Goal: Task Accomplishment & Management: Complete application form

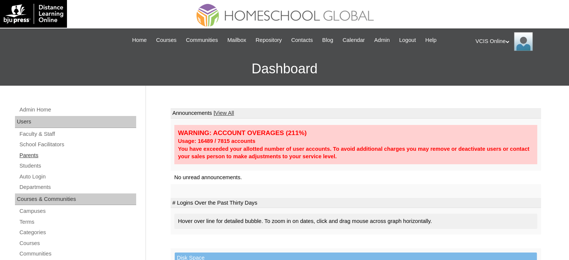
click at [31, 158] on link "Parents" at bounding box center [78, 155] width 118 height 9
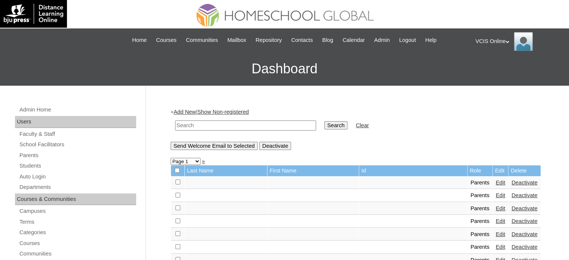
click at [183, 115] on link "Add New" at bounding box center [185, 112] width 22 height 6
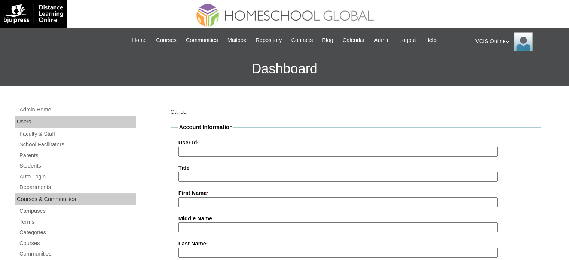
click at [212, 149] on input "User Id *" at bounding box center [338, 152] width 319 height 10
paste input "VCIS001-10D-PA2025"
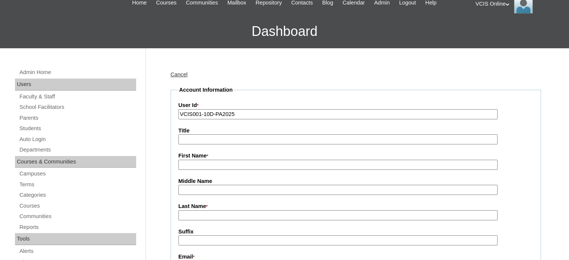
type input "VCIS001-10D-PA2025"
click at [214, 168] on input "First Name *" at bounding box center [338, 165] width 319 height 10
type input "Jerome"
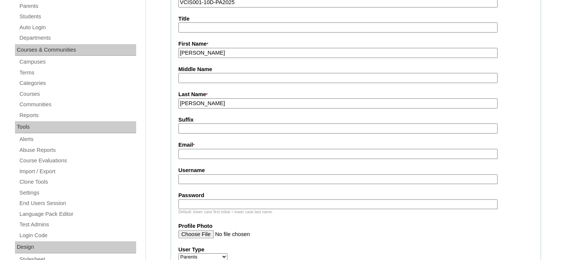
scroll to position [150, 0]
type input "Cagatan"
click at [217, 154] on input "Email *" at bounding box center [338, 154] width 319 height 10
paste input "jcagatan.standardinsurance@gmail.com"
type input "jcagatan.standardinsurance@gmail.com"
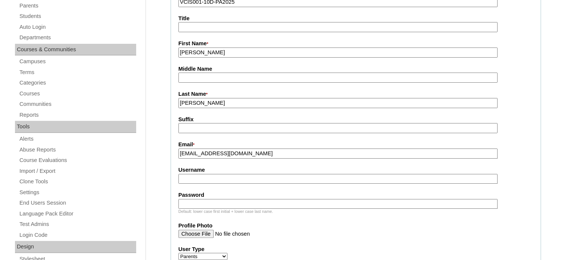
click at [238, 182] on input "Username" at bounding box center [338, 179] width 319 height 10
paste input "jcagatan2025"
type input "jcagatan2025"
click at [212, 199] on input "Password" at bounding box center [338, 204] width 319 height 10
type input "qwerty"
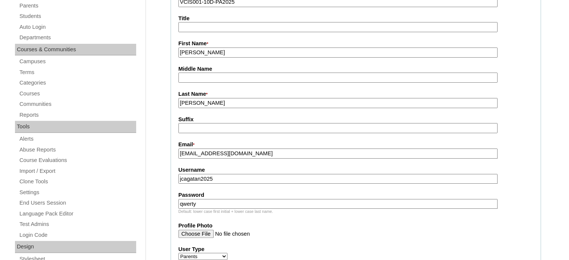
click at [217, 101] on input "Cagatan" at bounding box center [338, 103] width 319 height 10
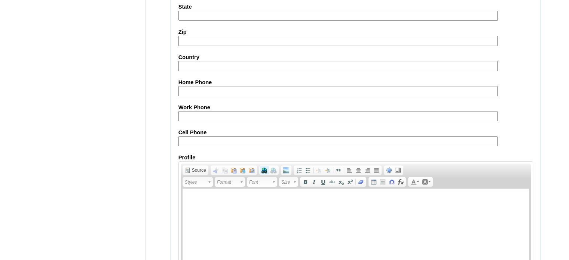
scroll to position [744, 0]
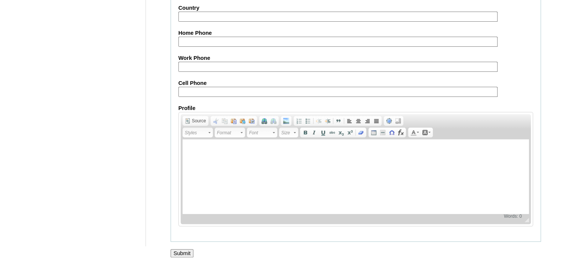
type input "Cagatan (2025)"
click at [187, 249] on input "Submit" at bounding box center [182, 253] width 23 height 8
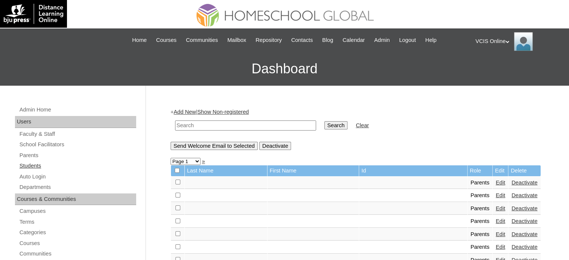
click at [33, 161] on link "Students" at bounding box center [78, 165] width 118 height 9
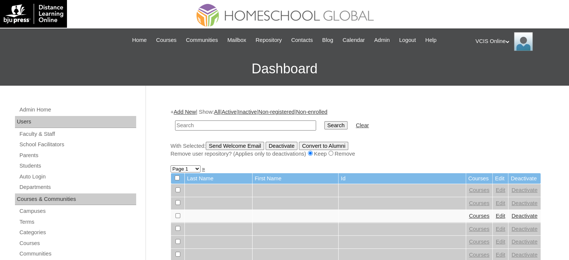
click at [186, 114] on link "Add New" at bounding box center [185, 112] width 22 height 6
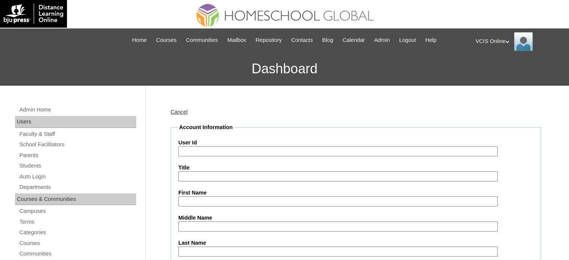
click at [209, 147] on input "User Id" at bounding box center [338, 151] width 319 height 10
paste input "VCIS001-10D-SA2025"
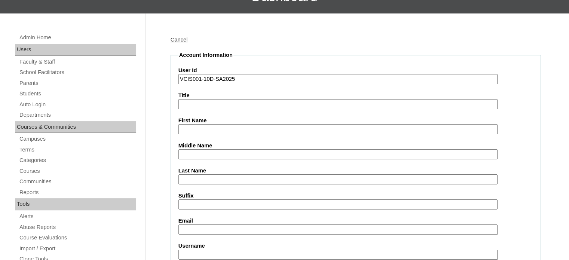
scroll to position [75, 0]
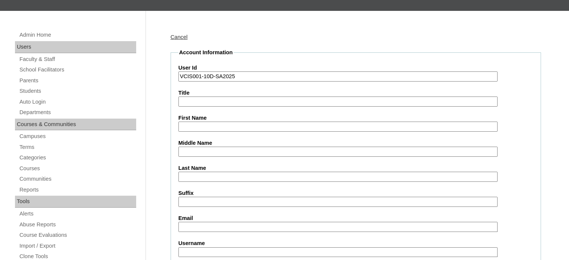
type input "VCIS001-10D-SA2025"
click at [211, 129] on input "First Name" at bounding box center [338, 127] width 319 height 10
paste input "Jeremy Marciano"
type input "Jeremy Marciano"
click at [205, 201] on input "Suffix" at bounding box center [338, 202] width 319 height 10
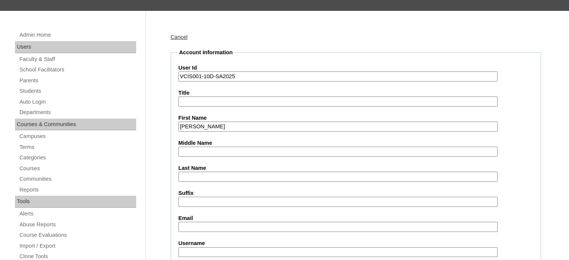
click at [211, 172] on input "Last Name" at bounding box center [338, 177] width 319 height 10
type input "Cagatan"
click at [200, 223] on input "Email" at bounding box center [338, 227] width 319 height 10
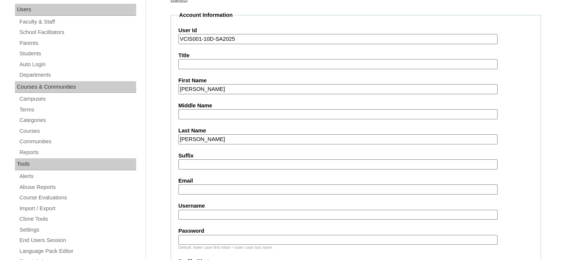
paste input "jcagatan.standardinsurance@gmail.com"
type input "jcagatan.standardinsurance@gmail.com"
drag, startPoint x: 208, startPoint y: 211, endPoint x: 214, endPoint y: 221, distance: 11.9
click at [208, 211] on input "Username" at bounding box center [338, 215] width 319 height 10
paste input "jeremy.cagatan2025"
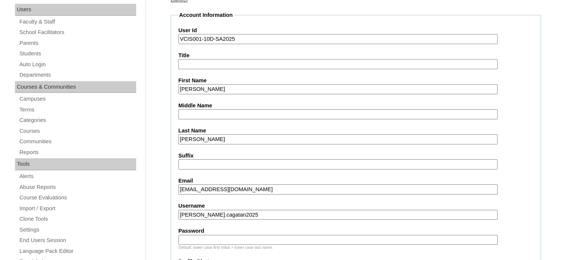
type input "jeremy.cagatan2025"
click at [220, 240] on input "Password" at bounding box center [338, 240] width 319 height 10
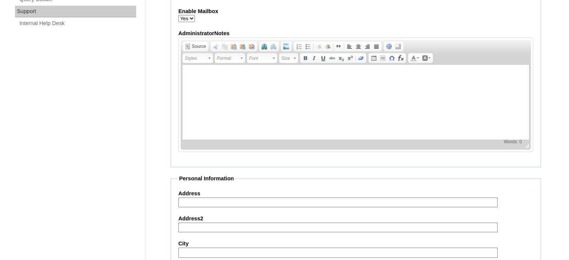
scroll to position [412, 0]
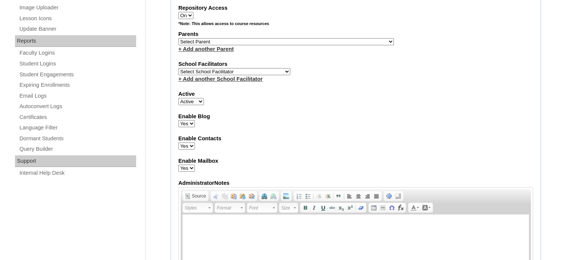
type input "qwerty"
click at [243, 38] on select "Select Parent , , , , , , , , , , , , , , , , , , , , , , , , , , , , , , , , ,…" at bounding box center [287, 41] width 216 height 7
select select "43608"
click at [179, 38] on select "Select Parent , , , , , , , , , , , , , , , , , , , , , , , , , , , , , , , , ,…" at bounding box center [287, 41] width 216 height 7
click at [228, 68] on select "Select School Facilitator Norman Añain Ruffa Abadijas Mary Abella Gloryfe Abion…" at bounding box center [235, 71] width 112 height 7
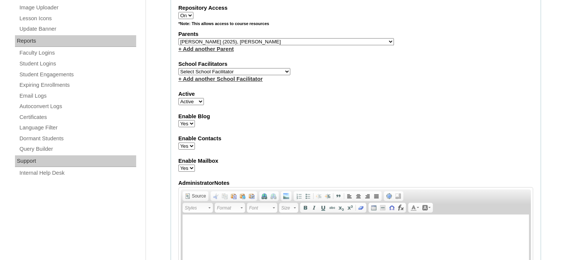
select select "36406"
click at [179, 68] on select "Select School Facilitator Norman Añain Ruffa Abadijas Mary Abella Gloryfe Abion…" at bounding box center [235, 71] width 112 height 7
click at [334, 104] on fieldset "Account Information User Id VCIS001-10D-SA2025 Title First Name Jeremy Marciano…" at bounding box center [356, 14] width 371 height 605
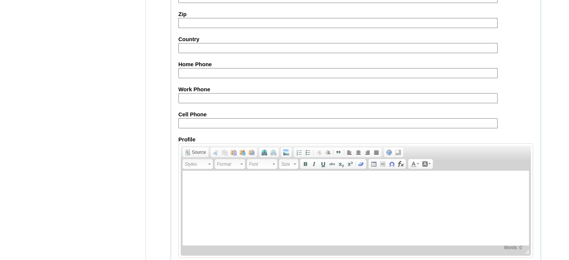
scroll to position [871, 0]
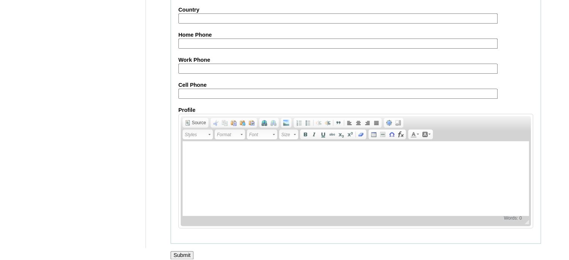
click at [188, 251] on input "Submit" at bounding box center [182, 255] width 23 height 8
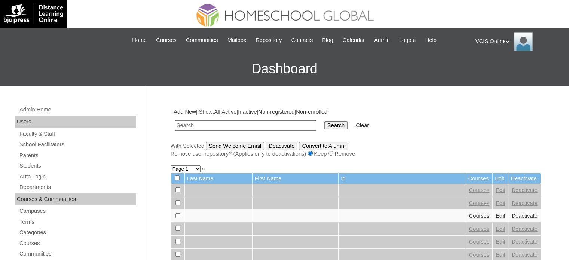
paste input "VCIS001-10D-SA2025"
type input "VCIS001-10D-SA2025"
click at [325, 125] on input "Search" at bounding box center [336, 125] width 23 height 8
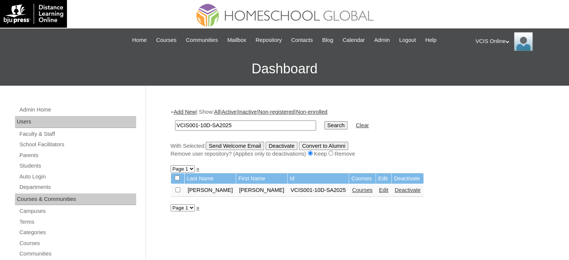
click at [352, 192] on link "Courses" at bounding box center [362, 190] width 21 height 6
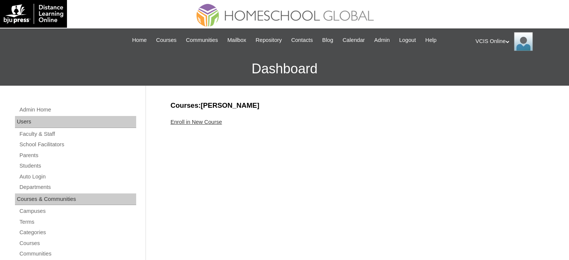
click at [198, 122] on link "Enroll in New Course" at bounding box center [197, 122] width 52 height 6
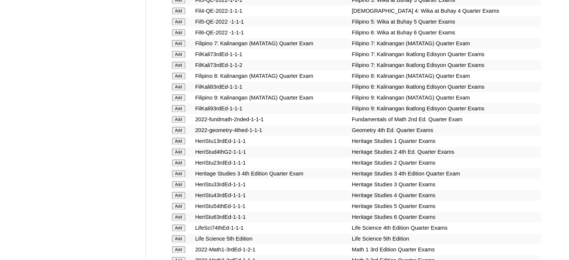
scroll to position [2448, 0]
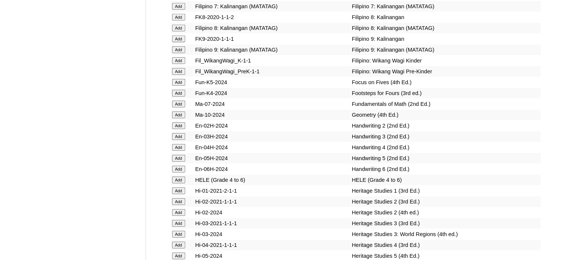
click at [180, 120] on td "Add" at bounding box center [182, 115] width 23 height 10
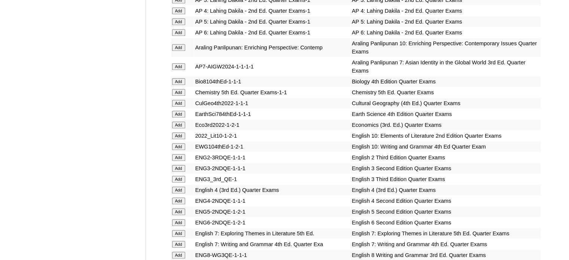
scroll to position [2081, 0]
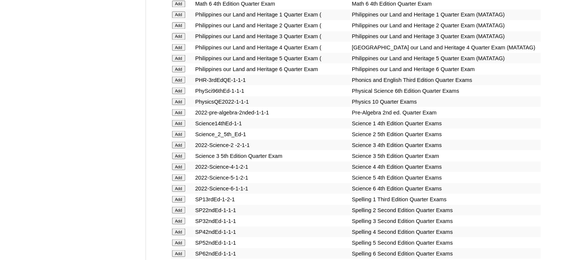
scroll to position [2869, 0]
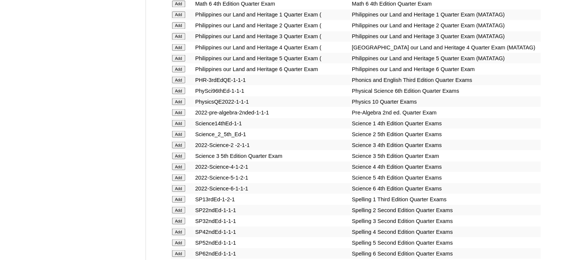
scroll to position [2243, 0]
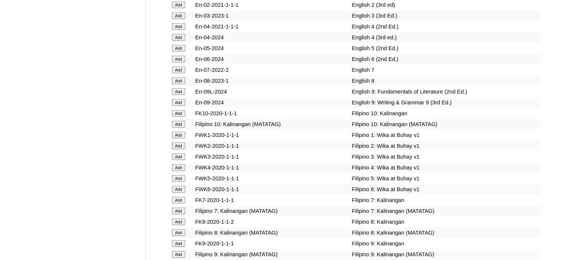
drag, startPoint x: 181, startPoint y: 139, endPoint x: 198, endPoint y: 140, distance: 16.8
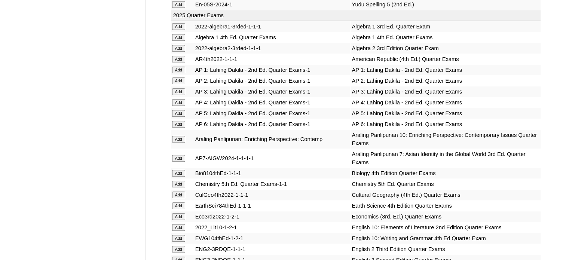
scroll to position [1693, 0]
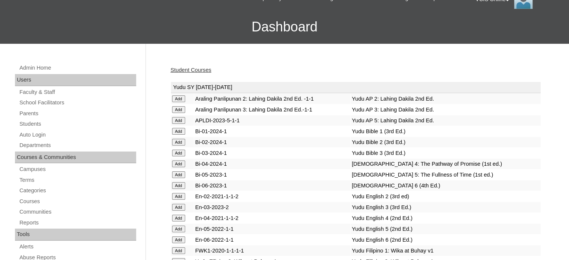
scroll to position [1791, 0]
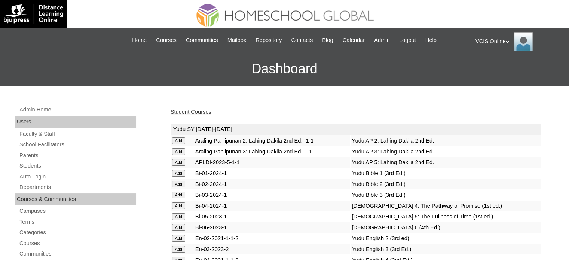
click at [197, 112] on link "Student Courses" at bounding box center [191, 112] width 41 height 6
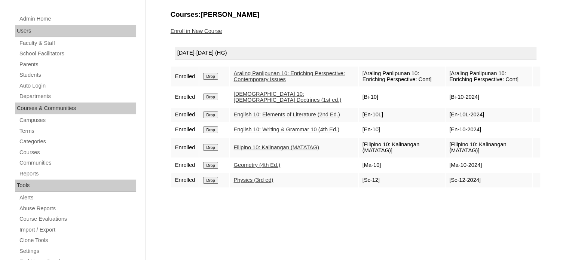
scroll to position [75, 0]
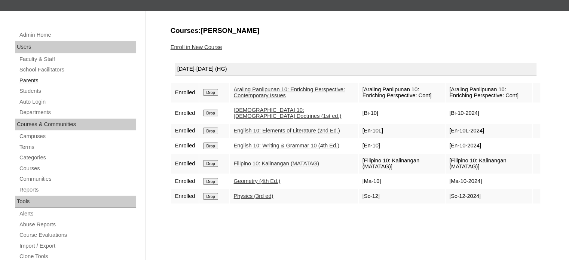
drag, startPoint x: 33, startPoint y: 82, endPoint x: 39, endPoint y: 79, distance: 6.7
click at [33, 82] on link "Parents" at bounding box center [78, 80] width 118 height 9
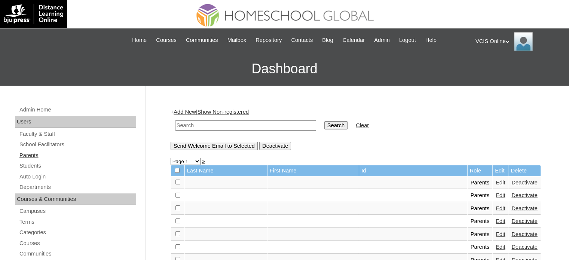
click at [27, 153] on link "Parents" at bounding box center [78, 155] width 118 height 9
click at [34, 154] on link "Parents" at bounding box center [78, 155] width 118 height 9
click at [182, 110] on link "Add New" at bounding box center [185, 112] width 22 height 6
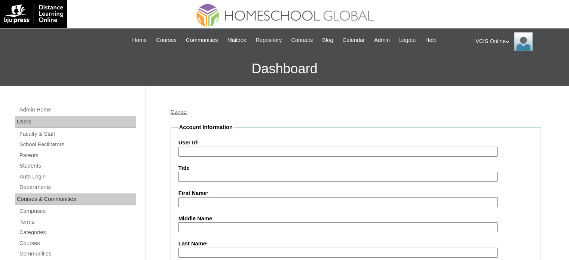
click at [200, 150] on input "User Id *" at bounding box center [338, 152] width 319 height 10
paste input "VCIS018-7C-PA2025"
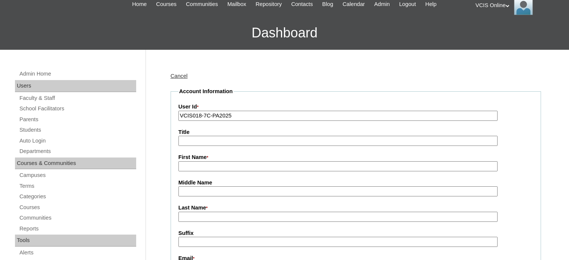
scroll to position [75, 0]
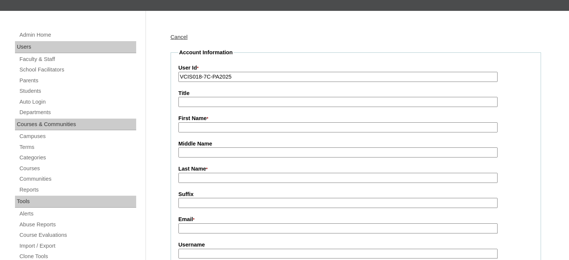
type input "VCIS018-7C-PA2025"
click at [207, 130] on input "First Name *" at bounding box center [338, 127] width 319 height 10
type input "j"
type input "Jhen"
click at [207, 180] on input "Last Name *" at bounding box center [338, 178] width 319 height 10
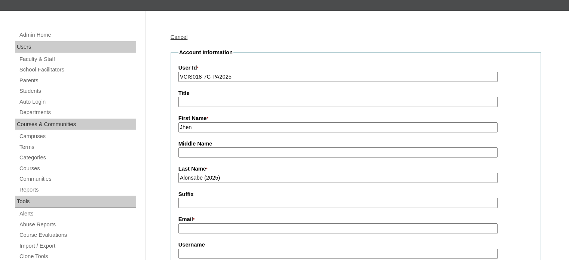
type input "Alonsabe (2025)"
click at [218, 205] on input "Suffix" at bounding box center [338, 203] width 319 height 10
click at [214, 222] on label "Email *" at bounding box center [356, 220] width 355 height 8
click at [214, 223] on input "Email *" at bounding box center [338, 228] width 319 height 10
paste input "jhenalonsabe12@gmail.com"
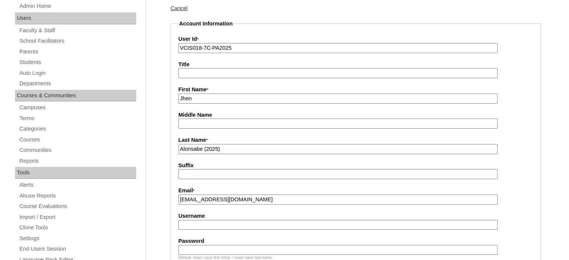
scroll to position [150, 0]
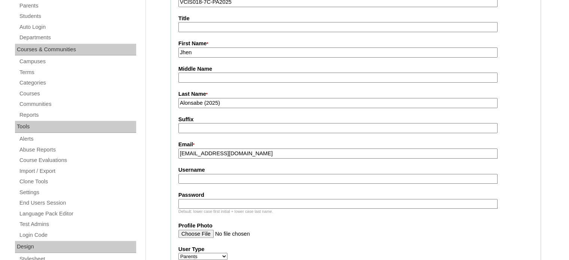
type input "jhenalonsabe12@gmail.com"
click at [229, 175] on input "Username" at bounding box center [338, 179] width 319 height 10
paste input "jalonsabe2025"
type input "jalonsabe2025"
drag, startPoint x: 228, startPoint y: 201, endPoint x: 231, endPoint y: 198, distance: 4.2
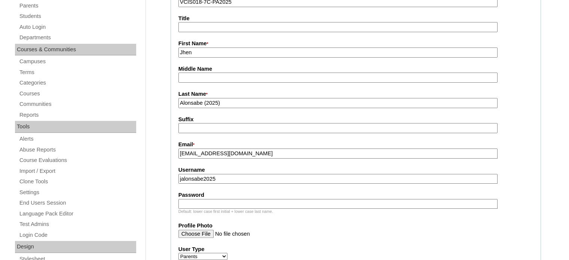
click at [228, 201] on input "Password" at bounding box center [338, 204] width 319 height 10
paste input "qwerty"
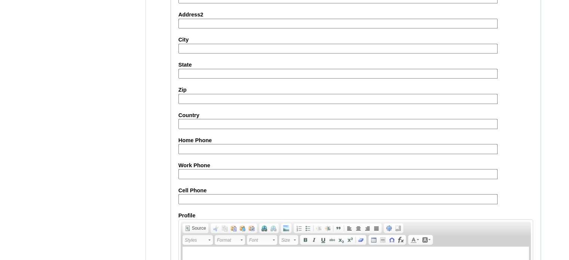
scroll to position [744, 0]
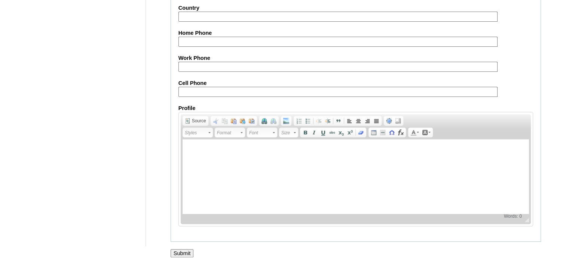
type input "qwerty"
click at [176, 249] on input "Submit" at bounding box center [182, 253] width 23 height 8
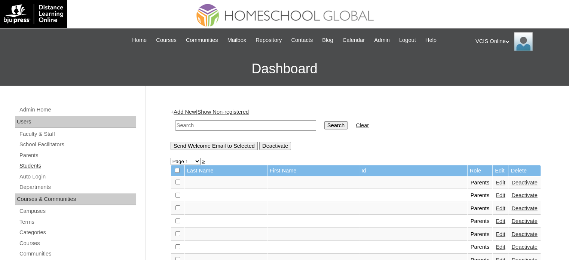
click at [35, 166] on link "Students" at bounding box center [78, 165] width 118 height 9
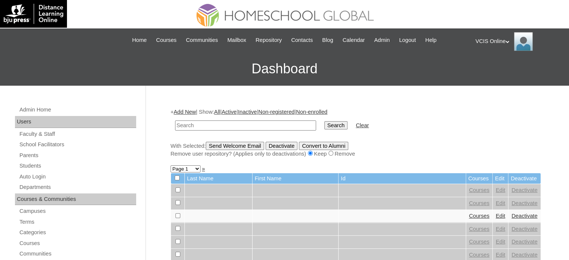
click at [186, 113] on link "Add New" at bounding box center [185, 112] width 22 height 6
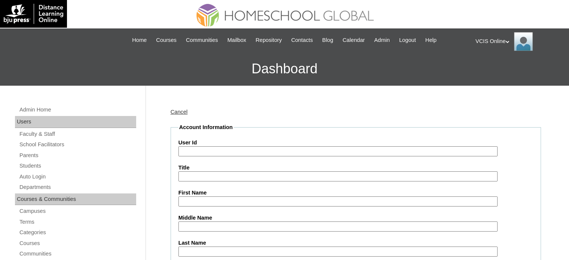
click at [218, 154] on input "User Id" at bounding box center [338, 151] width 319 height 10
paste input "VCIS018-7C-SA2025"
type input "VCIS018-7C-SA2025"
click at [219, 173] on input "Title" at bounding box center [338, 176] width 319 height 10
click at [201, 203] on input "First Name" at bounding box center [338, 202] width 319 height 10
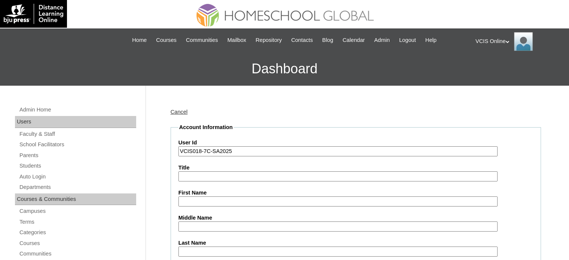
click at [195, 203] on input "First Name" at bounding box center [338, 202] width 319 height 10
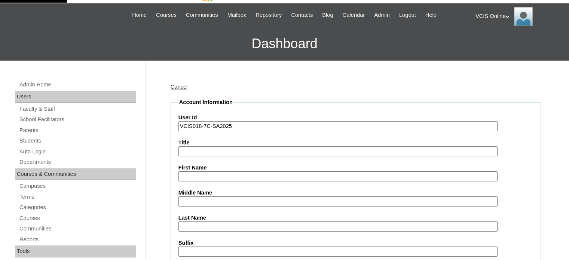
scroll to position [37, 0]
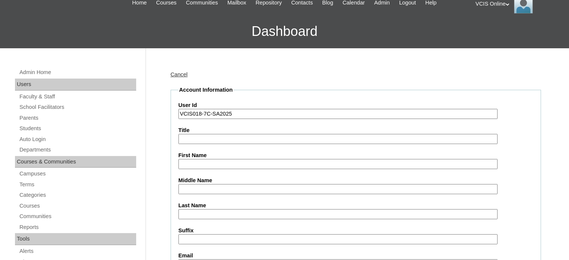
click at [188, 161] on input "First Name" at bounding box center [338, 164] width 319 height 10
paste input "Laurence Albert"
type input "Laurence Albert"
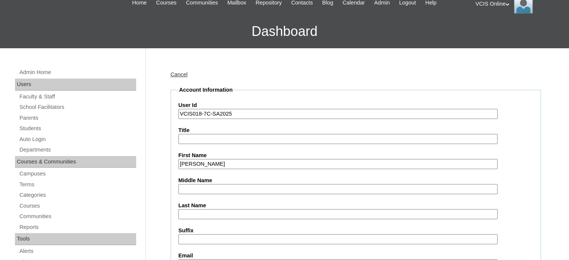
click at [205, 211] on input "Last Name" at bounding box center [338, 214] width 319 height 10
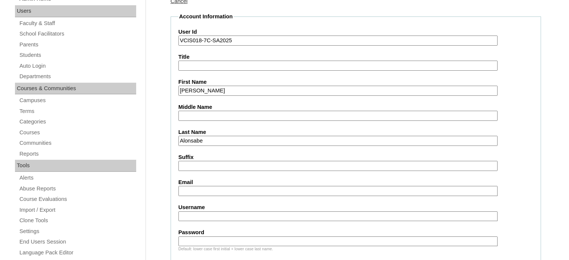
scroll to position [112, 0]
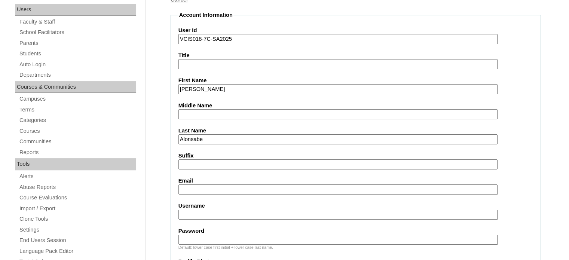
type input "Alonsabe"
click at [203, 188] on input "Email" at bounding box center [338, 190] width 319 height 10
paste input "jhenalonsabe12@gmail.com"
type input "jhenalonsabe12@gmail.com"
click at [209, 163] on input "Suffix" at bounding box center [338, 164] width 319 height 10
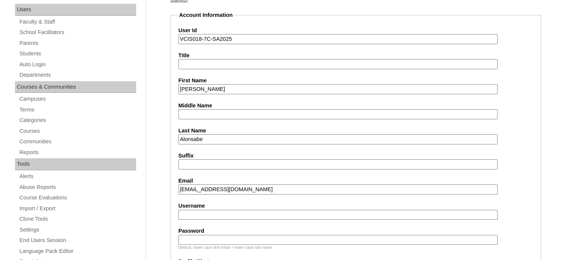
click at [204, 214] on input "Username" at bounding box center [338, 215] width 319 height 10
paste input "laurencealbert.alonsabe2025"
type input "laurencealbert.alonsabe2025"
click at [212, 245] on div "Default: lower case first initial + lower case last name." at bounding box center [356, 248] width 355 height 6
click at [196, 236] on input "Password" at bounding box center [338, 240] width 319 height 10
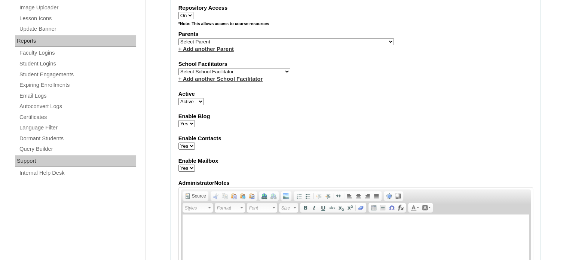
scroll to position [262, 0]
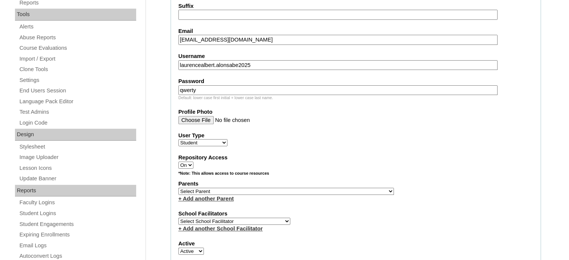
type input "qwerty"
click at [226, 188] on select "Select Parent , , , , , , , , , , , , , , , , , , , , , , , , , , , , , , , , ,…" at bounding box center [287, 191] width 216 height 7
select select "43610"
click at [179, 188] on select "Select Parent , , , , , , , , , , , , , , , , , , , , , , , , , , , , , , , , ,…" at bounding box center [287, 191] width 216 height 7
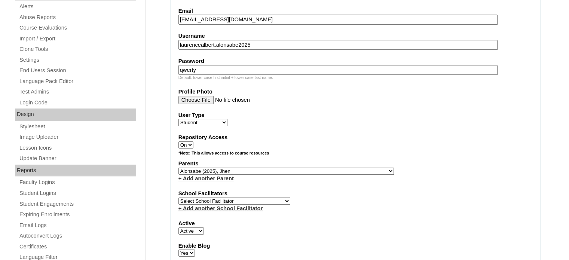
scroll to position [299, 0]
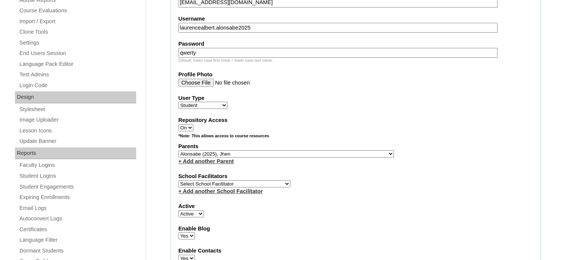
click at [232, 180] on select "Select School Facilitator Norman Añain Ruffa Abadijas Mary Abella Gloryfe Abion…" at bounding box center [235, 183] width 112 height 7
select select "42182"
click at [179, 180] on select "Select School Facilitator Norman Añain Ruffa Abadijas Mary Abella Gloryfe Abion…" at bounding box center [235, 183] width 112 height 7
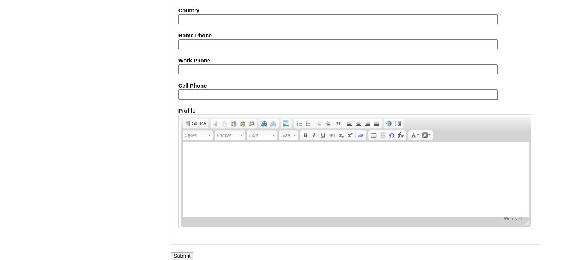
scroll to position [871, 0]
drag, startPoint x: 186, startPoint y: 250, endPoint x: 236, endPoint y: 217, distance: 60.0
click at [186, 251] on input "Submit" at bounding box center [182, 255] width 23 height 8
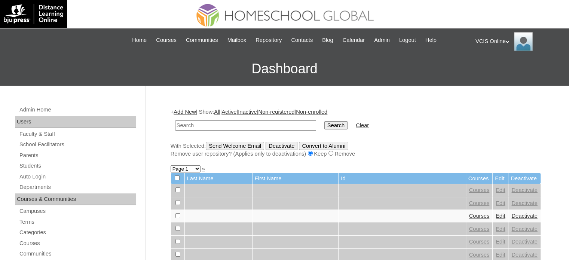
paste input "VCIS018-7C-SA2025"
type input "VCIS018-7C-SA2025"
click at [325, 123] on input "Search" at bounding box center [336, 125] width 23 height 8
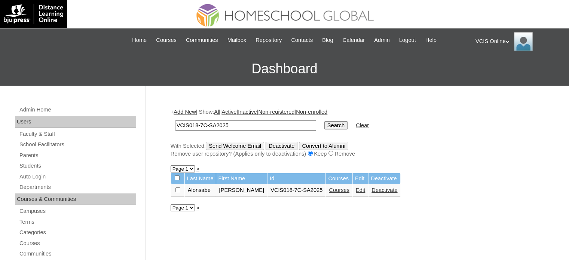
click at [344, 190] on link "Courses" at bounding box center [339, 190] width 21 height 6
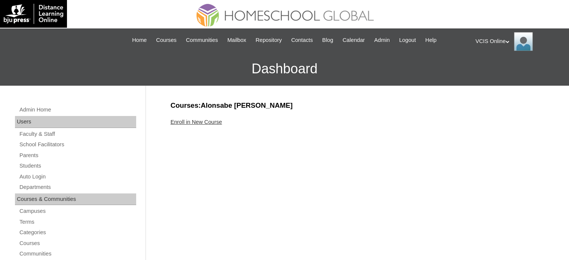
click at [194, 124] on link "Enroll in New Course" at bounding box center [197, 122] width 52 height 6
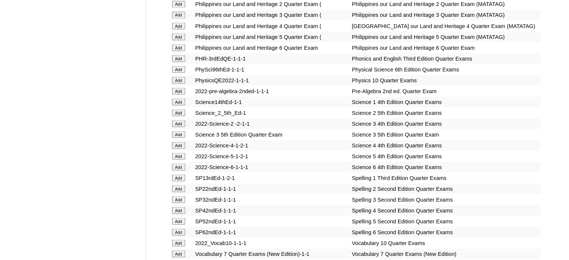
scroll to position [2890, 0]
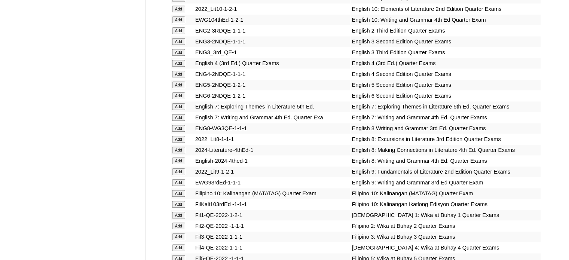
scroll to position [2200, 0]
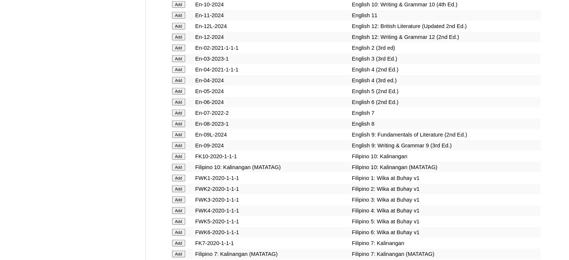
drag, startPoint x: 182, startPoint y: 131, endPoint x: 188, endPoint y: 122, distance: 10.9
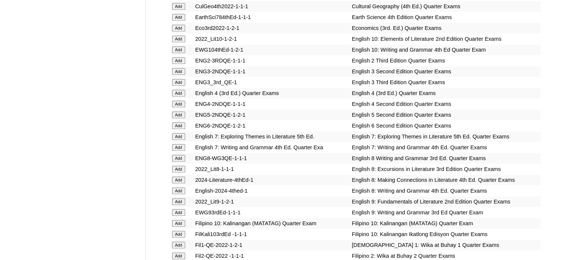
scroll to position [2060, 0]
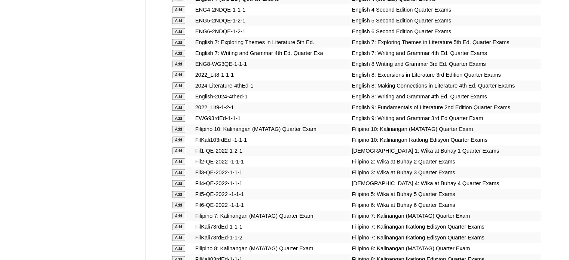
scroll to position [2330, 0]
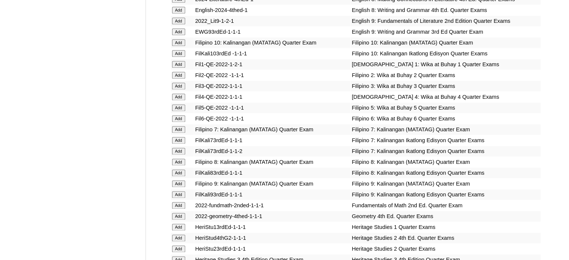
scroll to position [1769, 0]
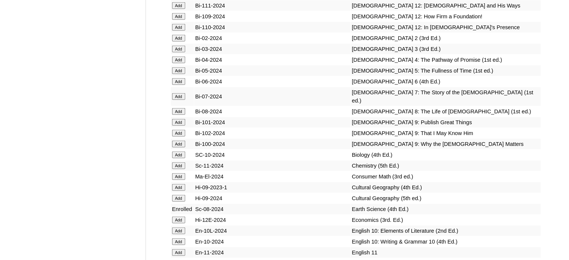
scroll to position [4964, 0]
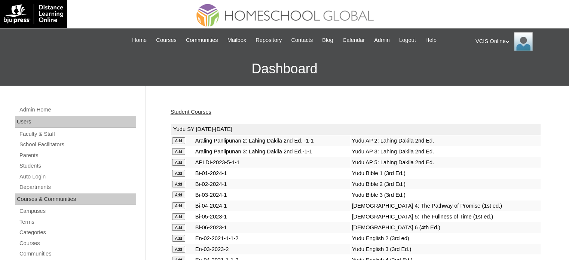
click at [193, 112] on link "Student Courses" at bounding box center [191, 112] width 41 height 6
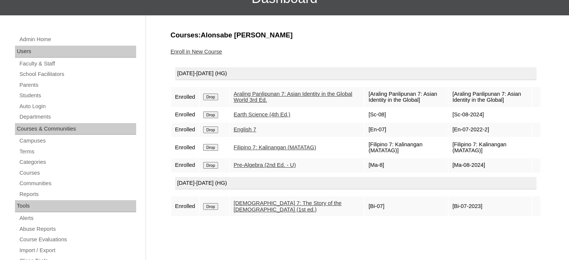
scroll to position [75, 0]
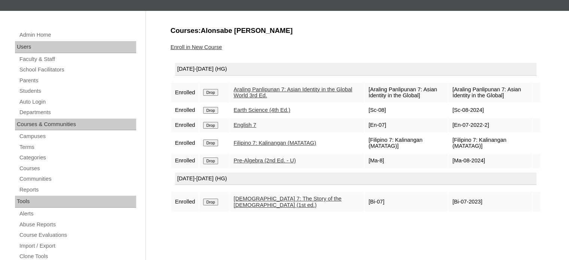
click at [206, 96] on input "Drop" at bounding box center [210, 92] width 15 height 7
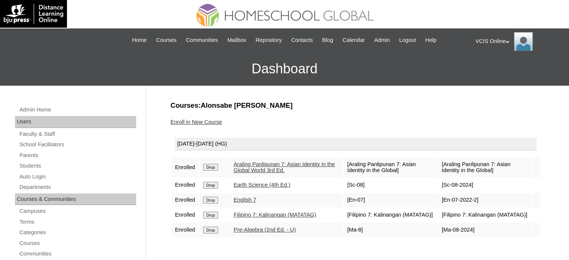
click at [210, 122] on link "Enroll in New Course" at bounding box center [197, 122] width 52 height 6
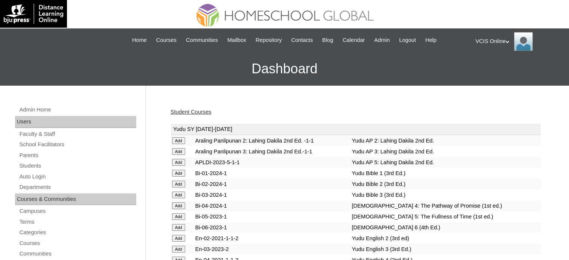
scroll to position [1952, 0]
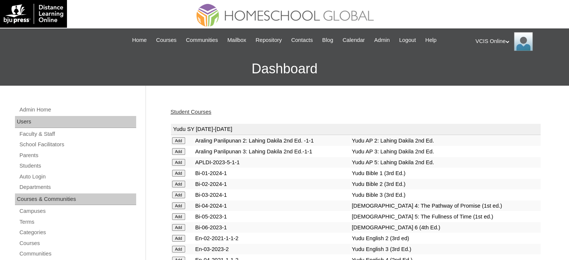
click at [184, 109] on link "Student Courses" at bounding box center [191, 112] width 41 height 6
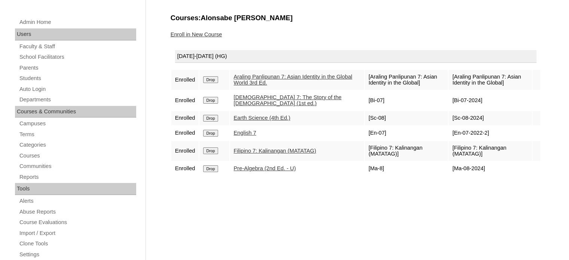
scroll to position [75, 0]
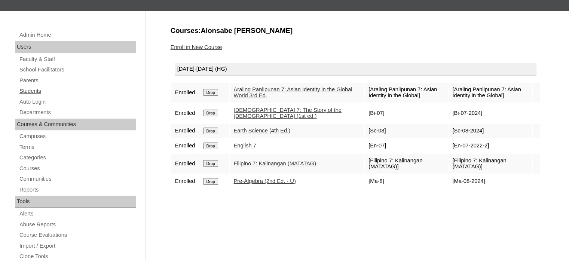
click at [34, 90] on link "Students" at bounding box center [78, 90] width 118 height 9
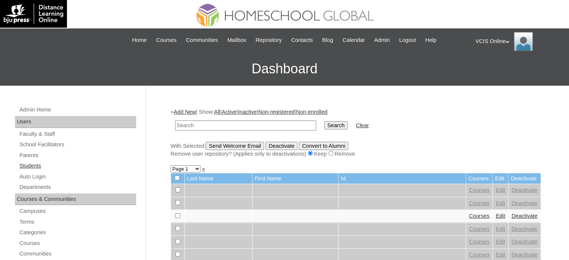
click at [34, 168] on link "Students" at bounding box center [78, 165] width 118 height 9
drag, startPoint x: 0, startPoint y: 0, endPoint x: 208, endPoint y: 125, distance: 243.0
click at [200, 125] on input "text" at bounding box center [245, 126] width 141 height 10
type input "VCIS0026-8C-SA2025"
click at [325, 125] on input "Search" at bounding box center [336, 125] width 23 height 8
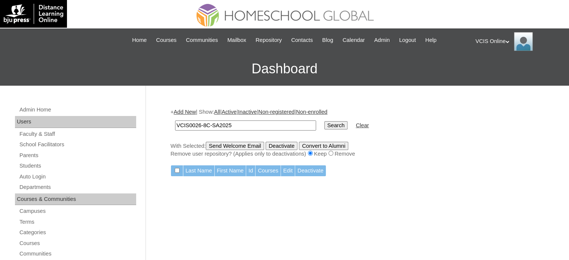
click at [189, 111] on link "Add New" at bounding box center [185, 112] width 22 height 6
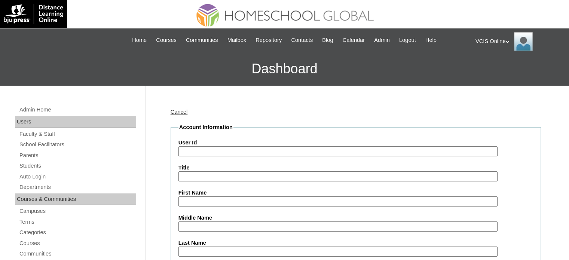
click at [211, 151] on input "User Id" at bounding box center [338, 151] width 319 height 10
paste input "VCIS0026-8C-SA2025"
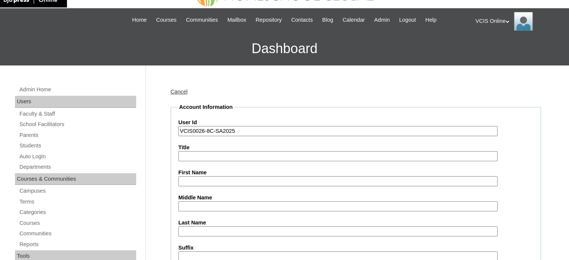
scroll to position [37, 0]
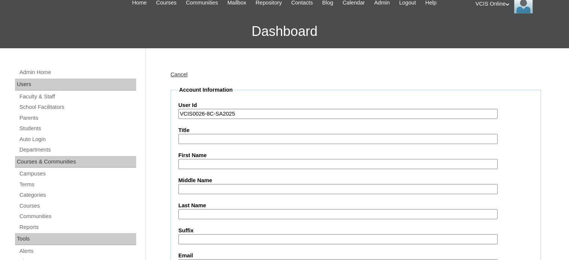
type input "VCIS0026-8C-SA2025"
click at [220, 167] on input "First Name" at bounding box center [338, 164] width 319 height 10
type input "Zian Kyle"
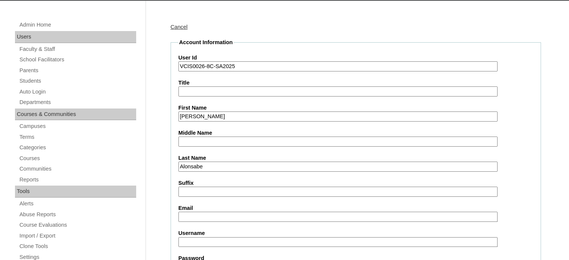
scroll to position [150, 0]
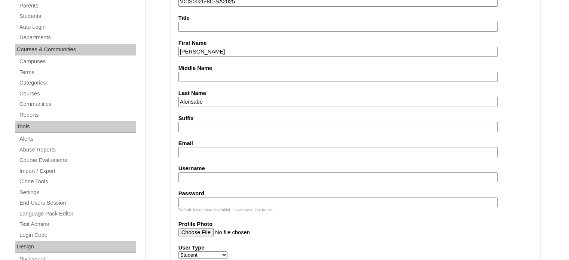
type input "Alonsabe"
click at [227, 150] on input "Email" at bounding box center [338, 152] width 319 height 10
paste input "jhenalonsabe12@gmail.com"
type input "jhenalonsabe12@gmail.com"
click at [203, 178] on input "Username" at bounding box center [338, 178] width 319 height 10
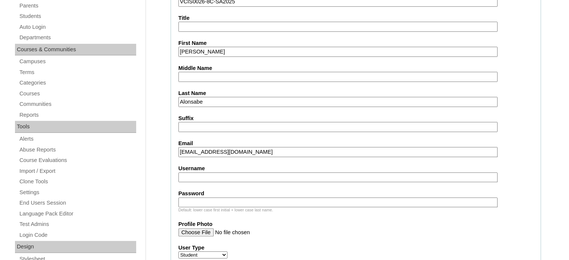
paste input "ziankyle.alonsabe2025"
type input "ziankyle.alonsabe2025"
drag, startPoint x: 201, startPoint y: 203, endPoint x: 206, endPoint y: 200, distance: 5.8
click at [201, 203] on input "Password" at bounding box center [338, 203] width 319 height 10
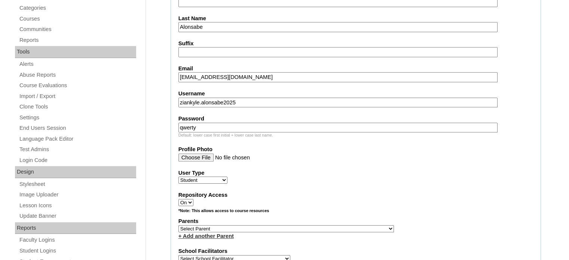
scroll to position [262, 0]
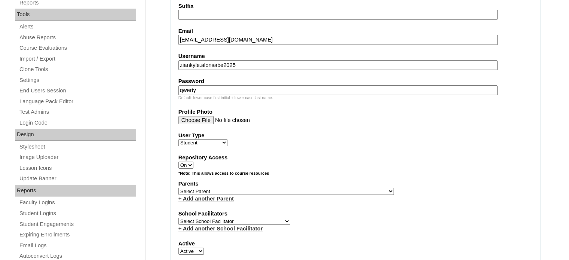
type input "qwerty"
click at [250, 189] on select "Select Parent , , , , , , , , , , , , , , , , , , , , , , , , , , , , , , , , ,…" at bounding box center [287, 191] width 216 height 7
select select "30813"
click at [179, 188] on select "Select Parent , , , , , , , , , , , , , , , , , , , , , , , , , , , , , , , , ,…" at bounding box center [287, 191] width 216 height 7
click at [240, 218] on select "Select School Facilitator Norman Añain Ruffa Abadijas Mary Abella Gloryfe Abion…" at bounding box center [235, 221] width 112 height 7
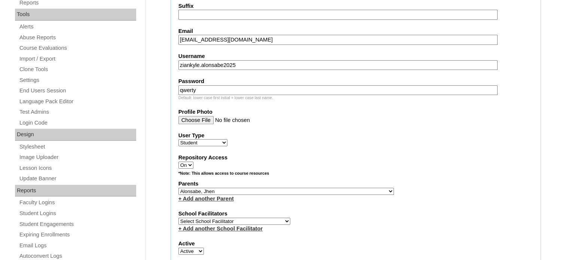
select select "39294"
click at [179, 218] on select "Select School Facilitator Norman Añain Ruffa Abadijas Mary Abella Gloryfe Abion…" at bounding box center [235, 221] width 112 height 7
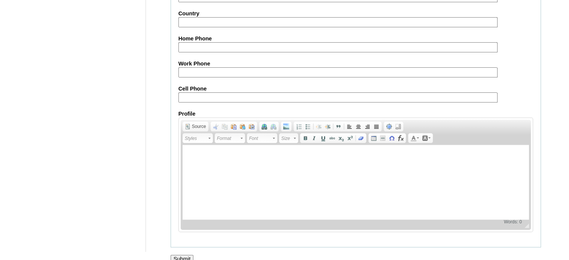
scroll to position [871, 0]
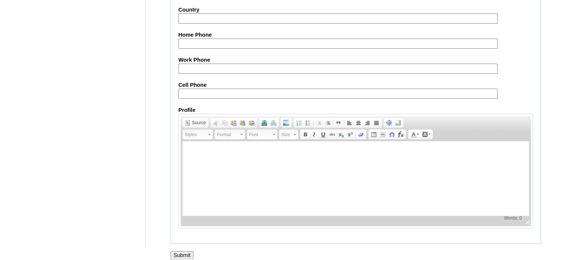
click at [180, 251] on input "Submit" at bounding box center [182, 255] width 23 height 8
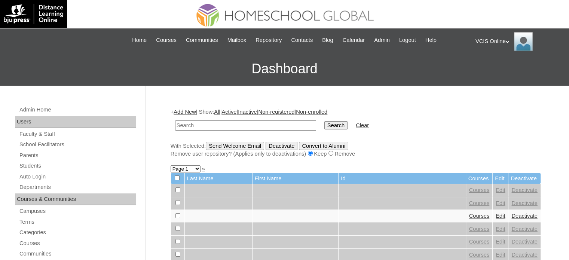
paste input "VCIS018-7C-PA2025"
type input "VCIS018-7C-PA2025"
click at [325, 126] on input "Search" at bounding box center [336, 125] width 23 height 8
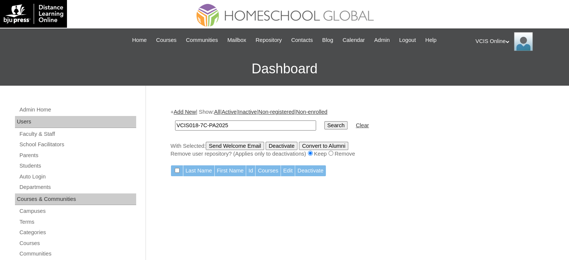
drag, startPoint x: 234, startPoint y: 125, endPoint x: 151, endPoint y: 131, distance: 83.3
click at [172, 128] on td "VCIS018-7C-PA2025" at bounding box center [245, 126] width 149 height 18
paste input "026-8C-S"
type input "VCIS0026-8C-SA2025"
click at [325, 128] on input "Search" at bounding box center [336, 125] width 23 height 8
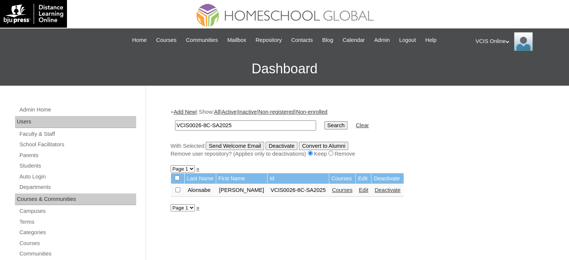
click at [332, 193] on link "Courses" at bounding box center [342, 190] width 21 height 6
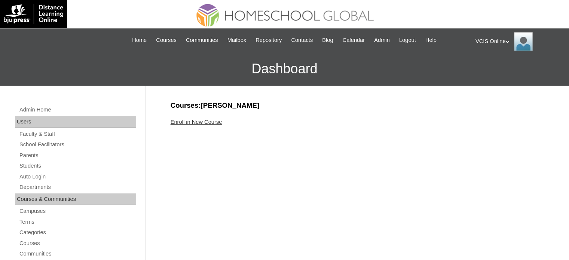
click at [197, 122] on link "Enroll in New Course" at bounding box center [197, 122] width 52 height 6
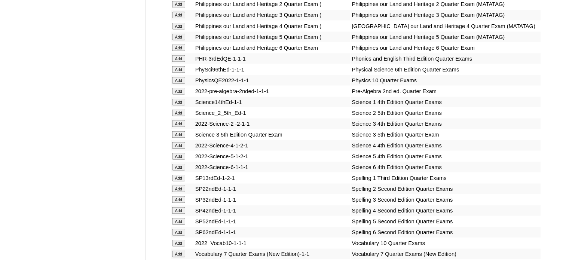
scroll to position [1629, 0]
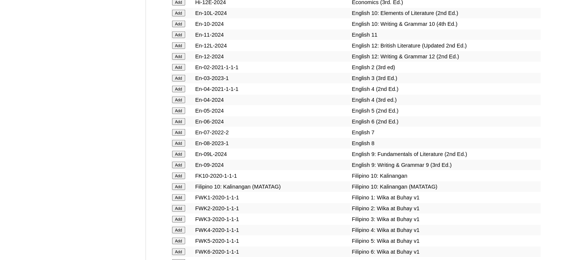
scroll to position [2248, 0]
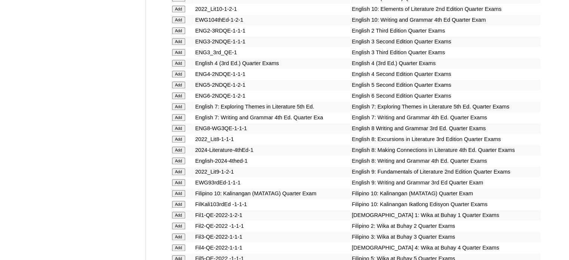
scroll to position [2006, 0]
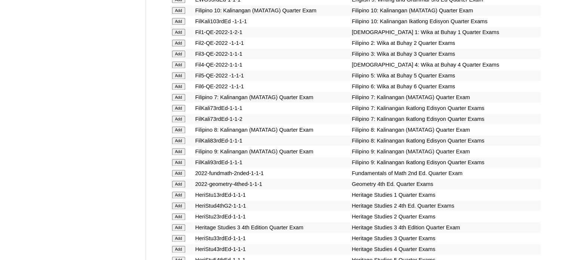
scroll to position [2351, 0]
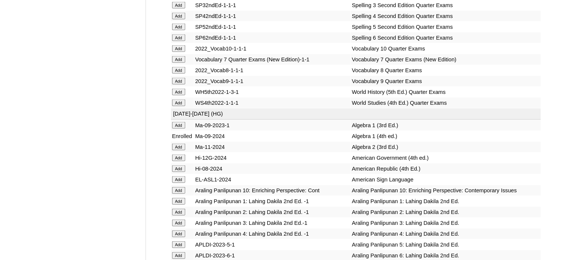
scroll to position [3159, 0]
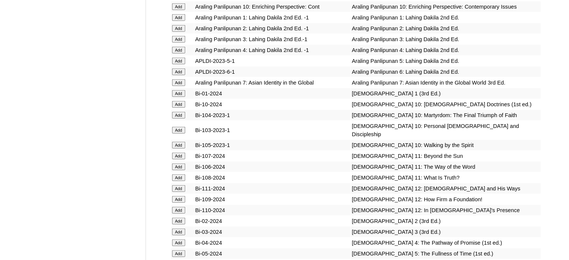
scroll to position [1963, 0]
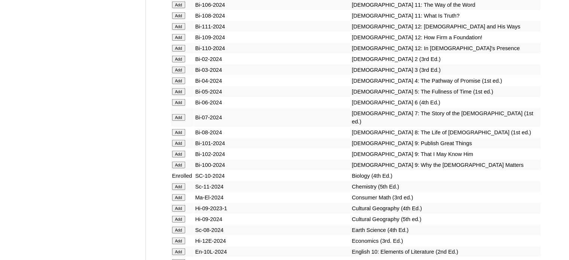
scroll to position [1925, 0]
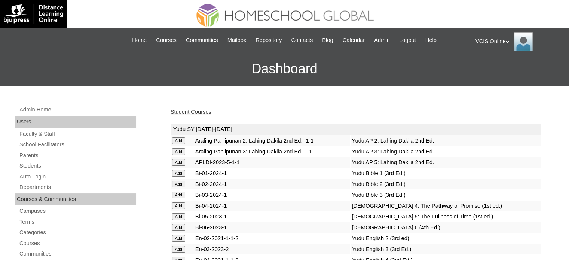
click at [194, 109] on link "Student Courses" at bounding box center [191, 112] width 41 height 6
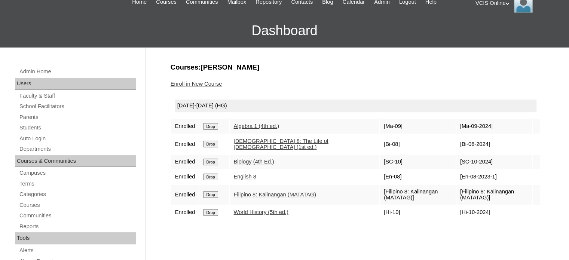
scroll to position [112, 0]
